Goal: Information Seeking & Learning: Learn about a topic

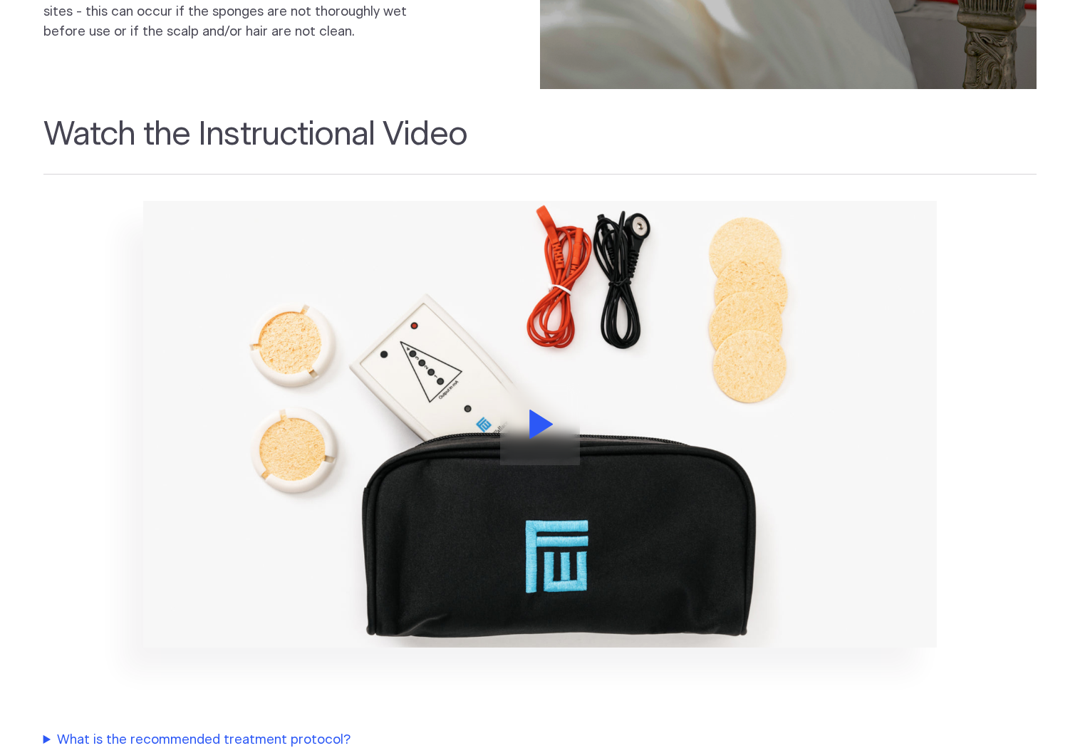
click at [545, 410] on icon at bounding box center [541, 424] width 24 height 29
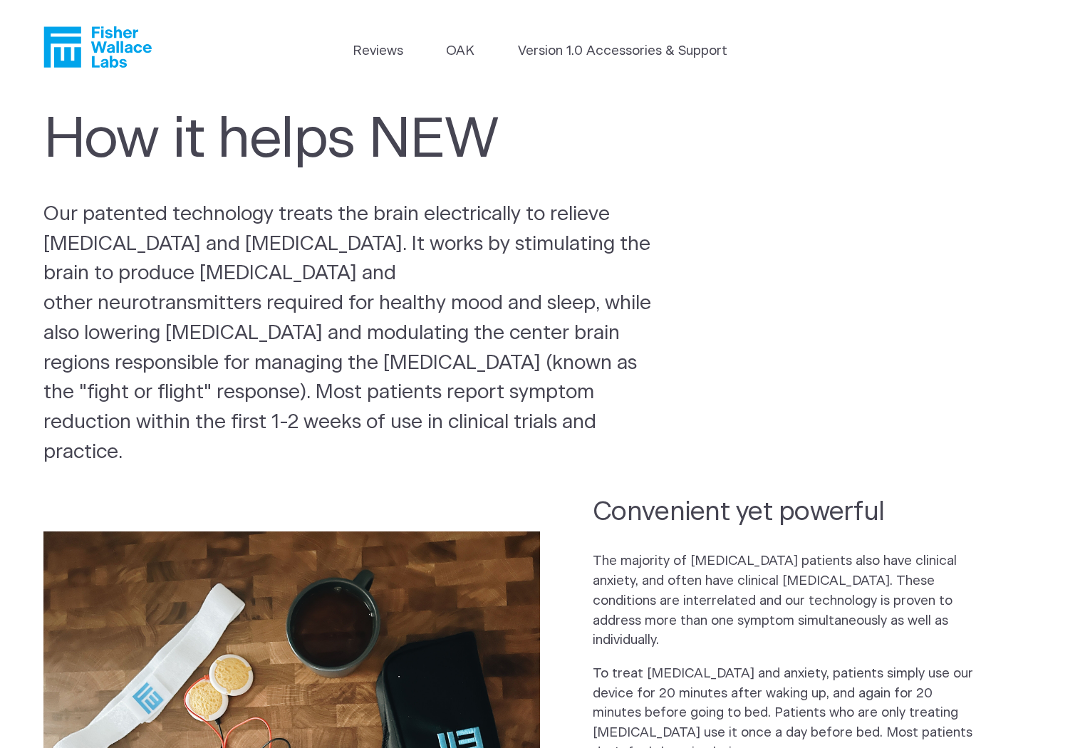
scroll to position [1770, 0]
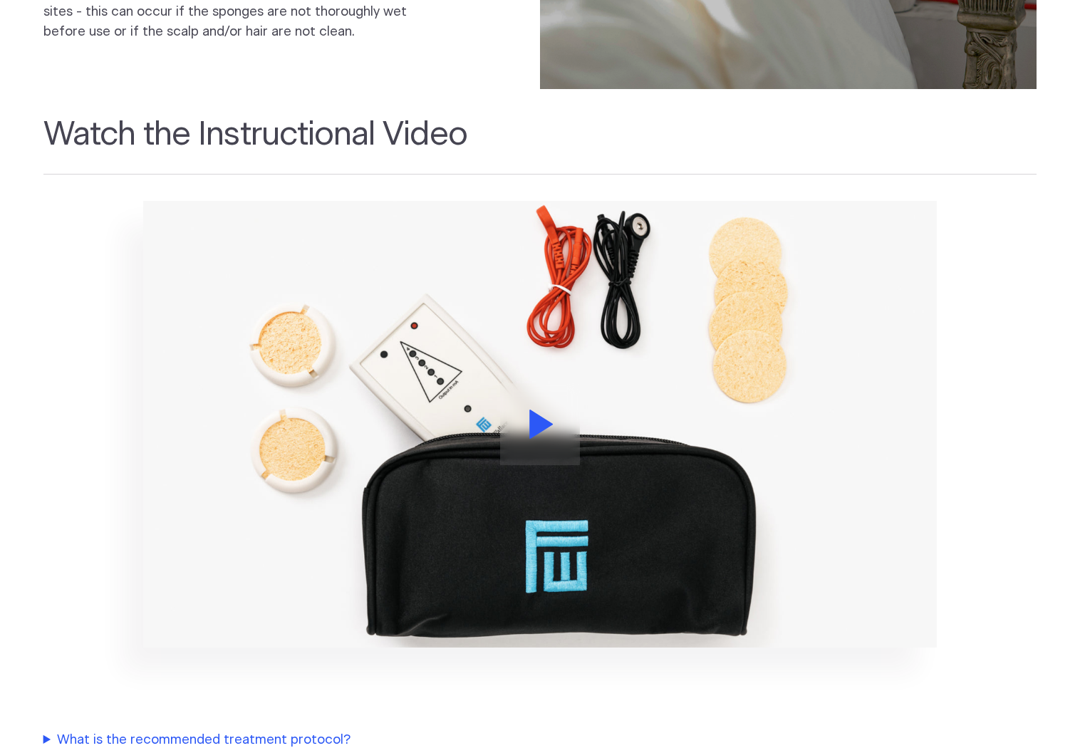
click at [551, 383] on button at bounding box center [540, 424] width 80 height 82
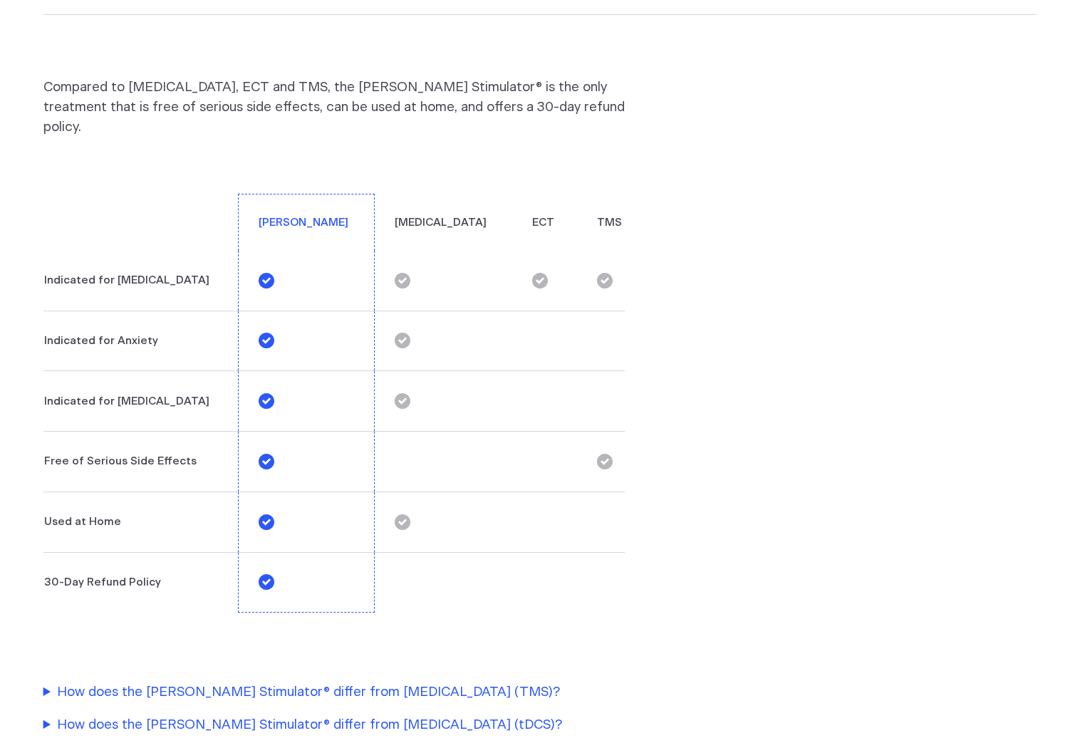
scroll to position [2700, 0]
click at [252, 716] on summary "How does the Fisher Wallace Stimulator® differ from Transcranial Direct Current…" at bounding box center [342, 726] width 598 height 20
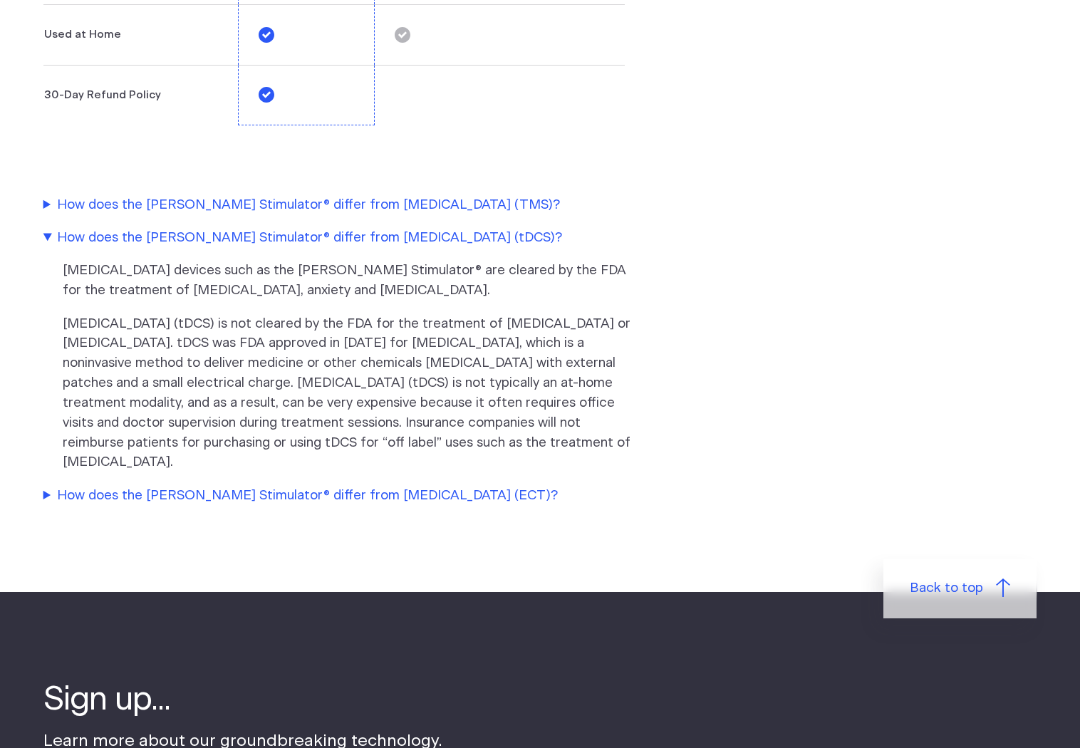
scroll to position [3190, 0]
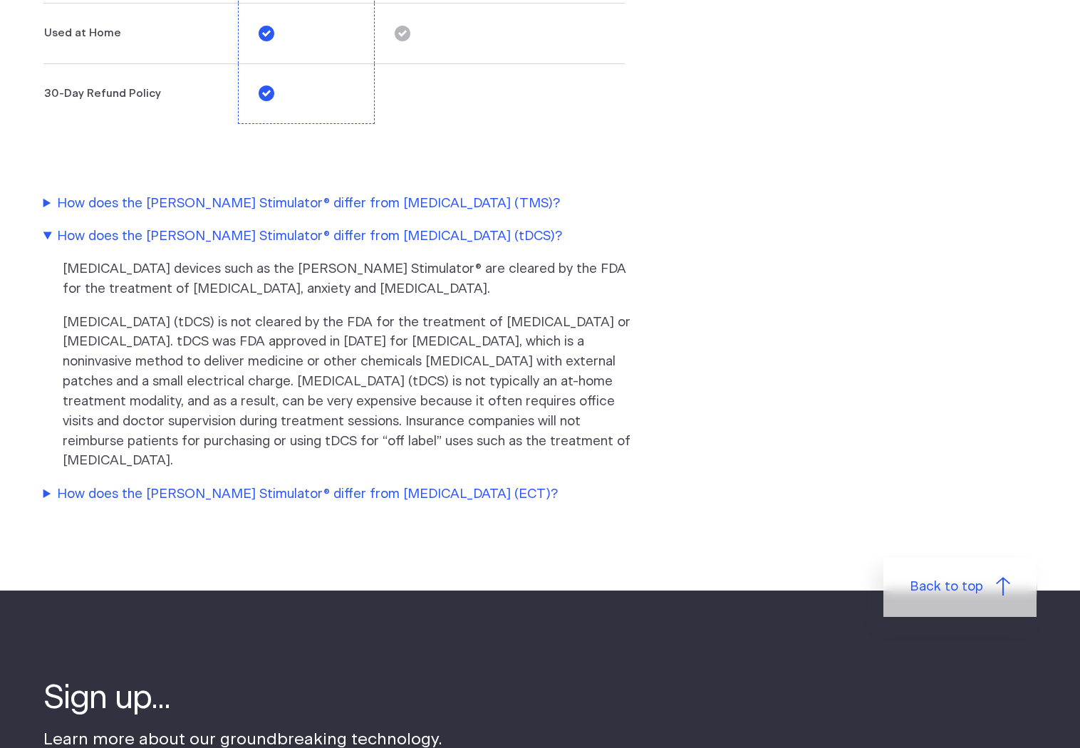
click at [536, 194] on summary "How does the Fisher Wallace Stimulator® differ from Transcranial Magnetic Stimu…" at bounding box center [342, 204] width 598 height 20
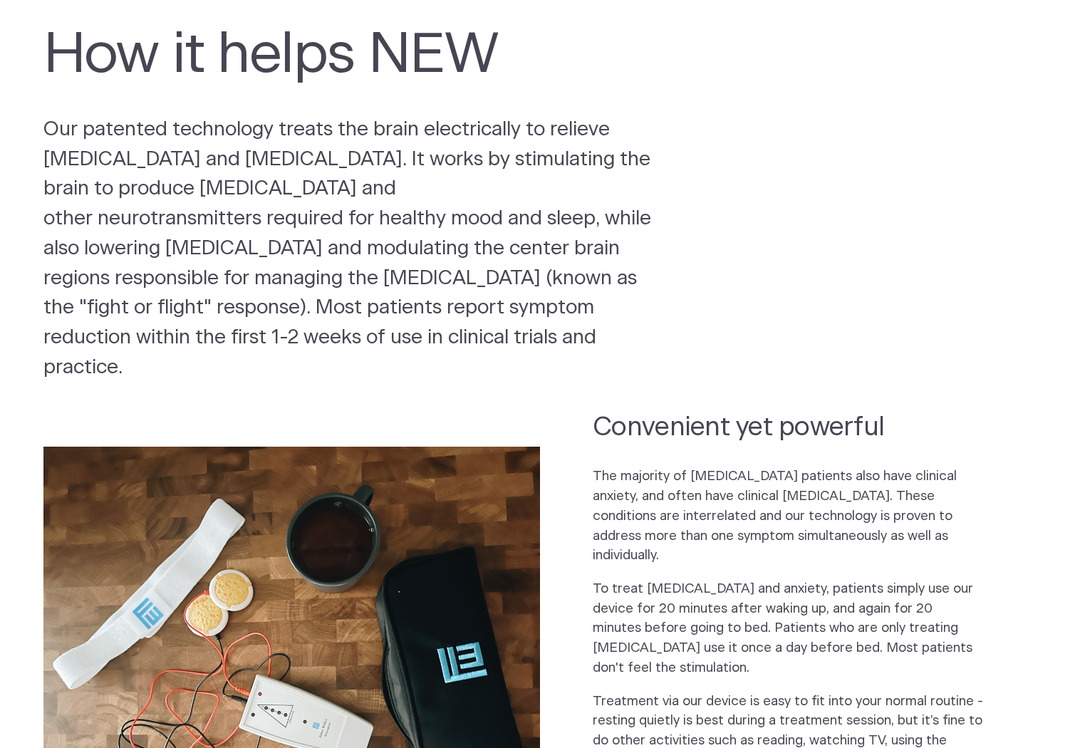
scroll to position [0, 0]
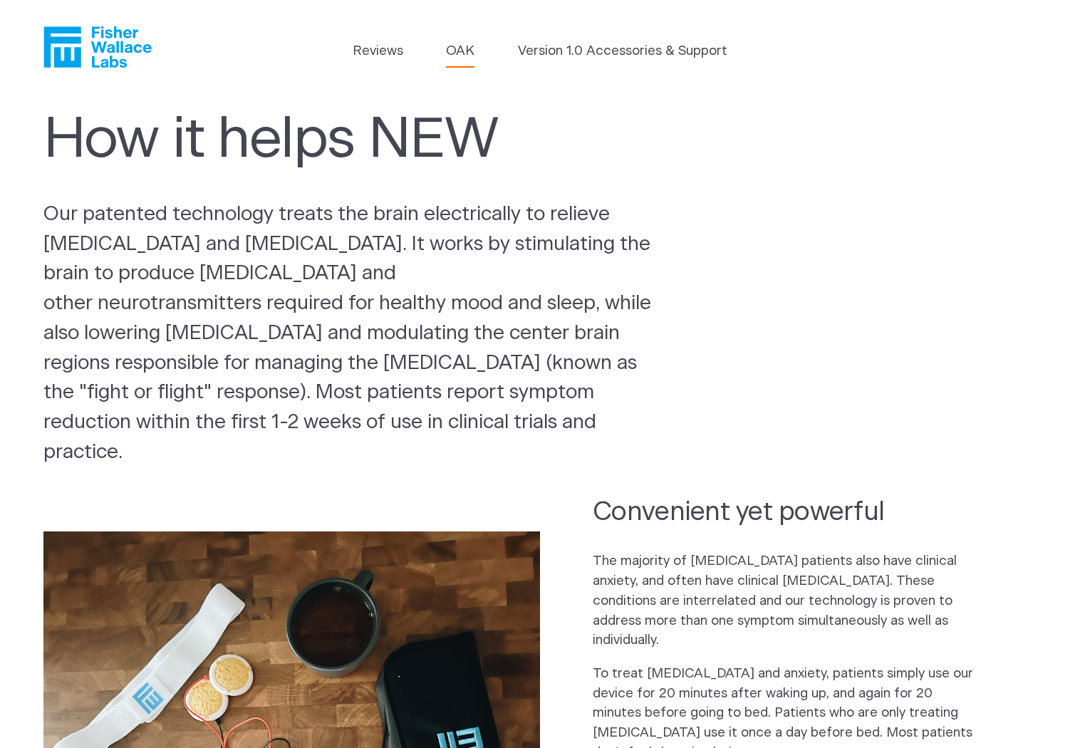
click at [457, 41] on link "OAK" at bounding box center [460, 51] width 28 height 20
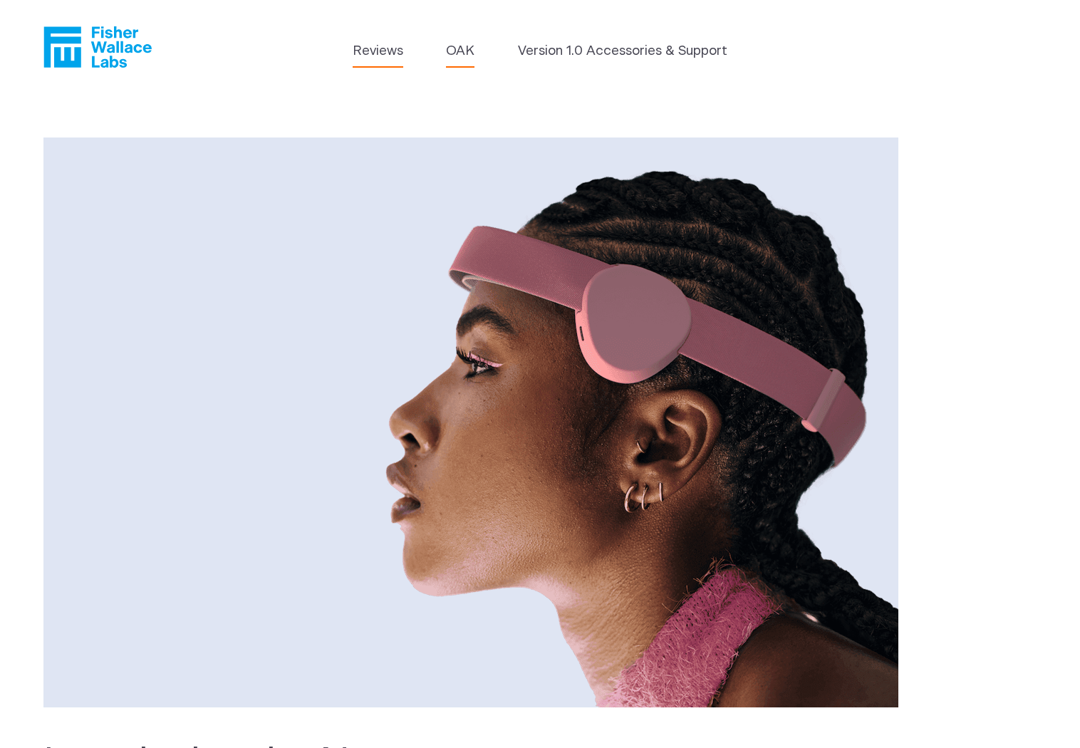
click at [372, 46] on link "Reviews" at bounding box center [378, 51] width 51 height 20
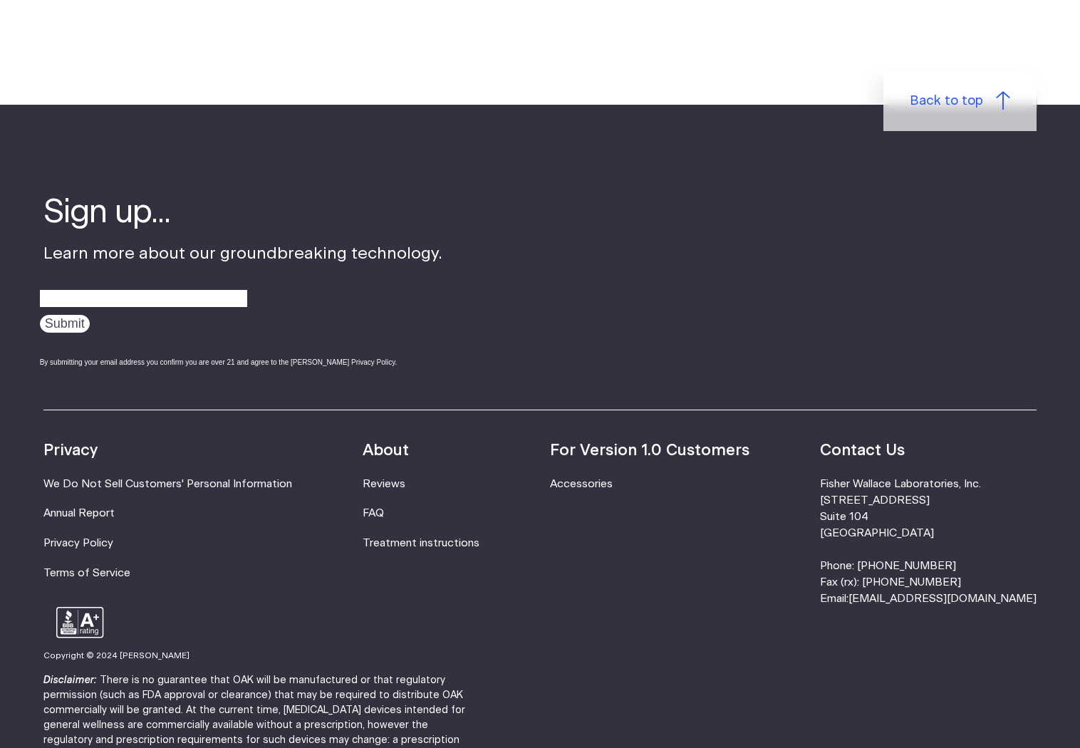
scroll to position [1673, 0]
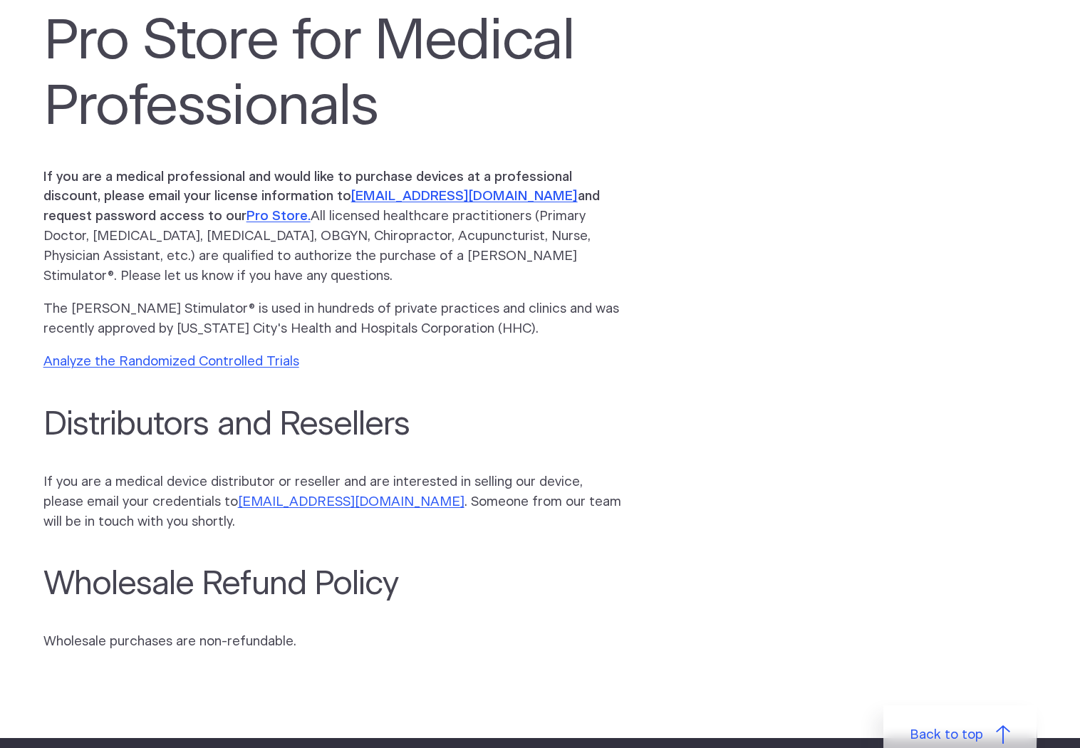
scroll to position [98, 0]
click at [246, 215] on link "Pro Store." at bounding box center [278, 217] width 64 height 14
click at [246, 218] on link "Pro Store." at bounding box center [278, 217] width 64 height 14
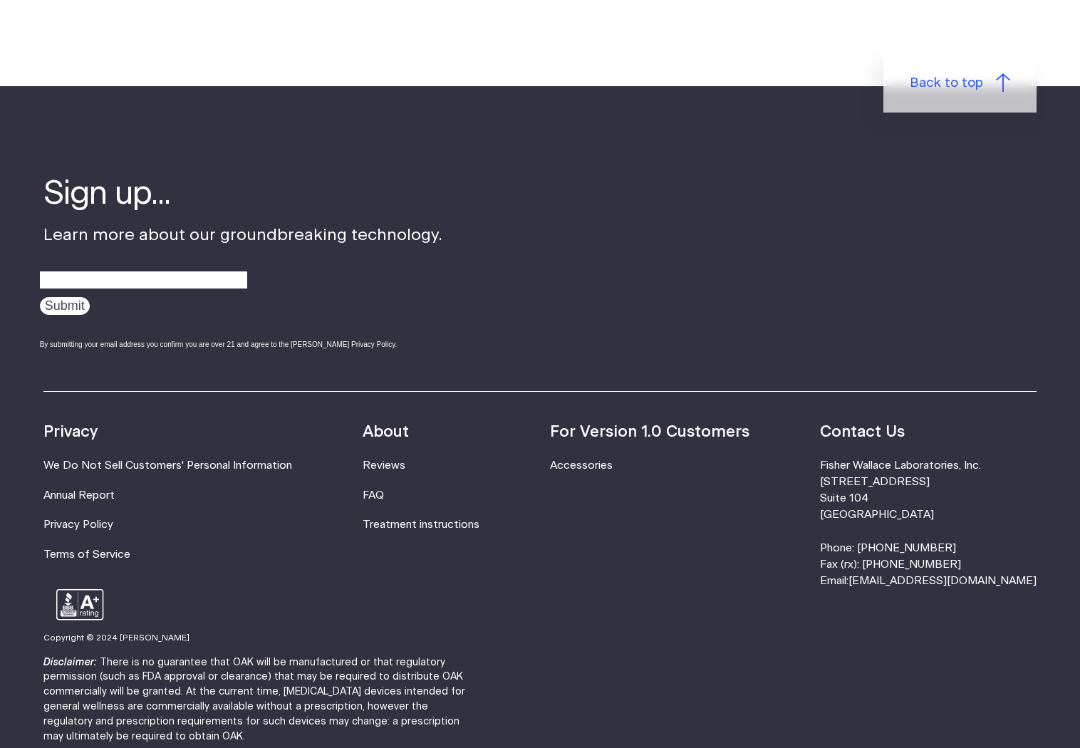
scroll to position [751, 0]
